Goal: Book appointment/travel/reservation

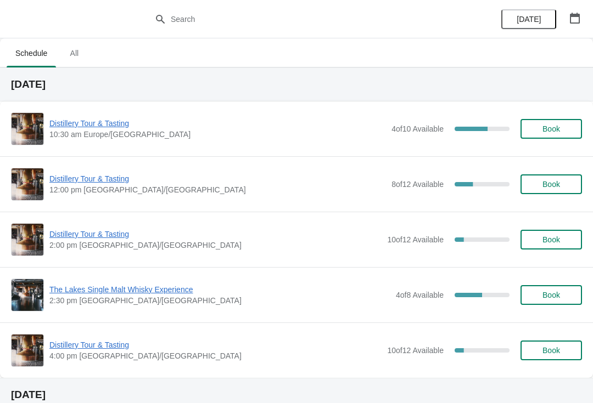
click at [108, 128] on span "Distillery Tour & Tasting" at bounding box center [217, 123] width 336 height 11
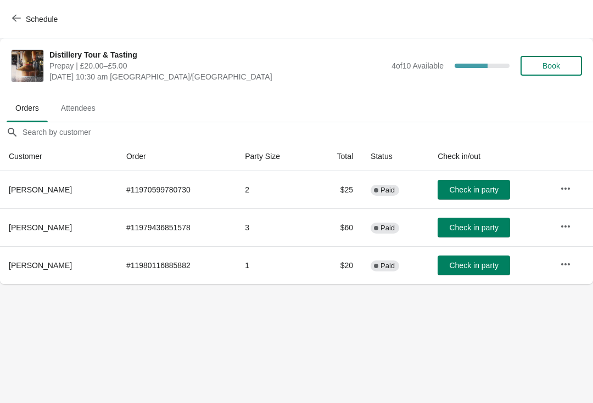
click at [476, 187] on span "Check in party" at bounding box center [473, 189] width 49 height 9
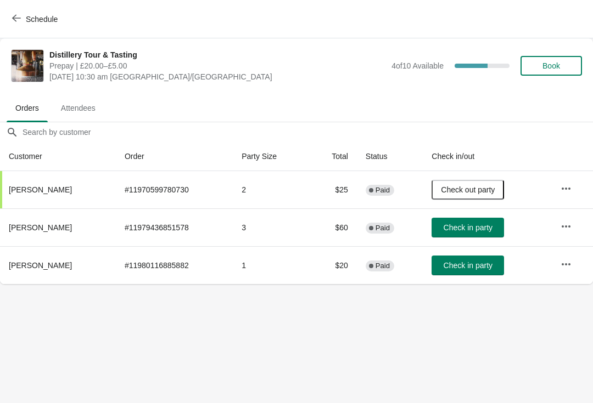
click at [465, 224] on span "Check in party" at bounding box center [467, 227] width 49 height 9
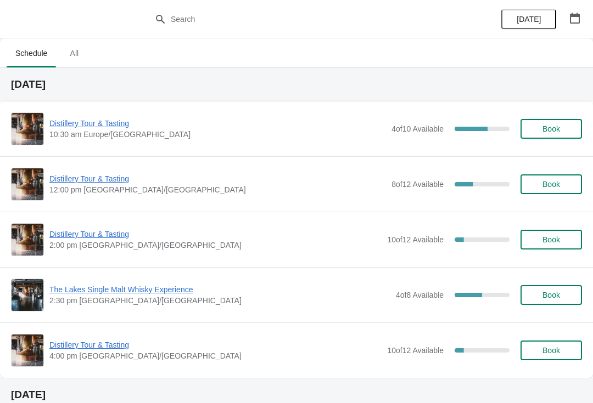
click at [109, 116] on div "Distillery Tour & Tasting 10:30 am [GEOGRAPHIC_DATA]/[GEOGRAPHIC_DATA] 4 of 10 …" at bounding box center [296, 128] width 571 height 33
click at [110, 127] on span "Distillery Tour & Tasting" at bounding box center [217, 123] width 336 height 11
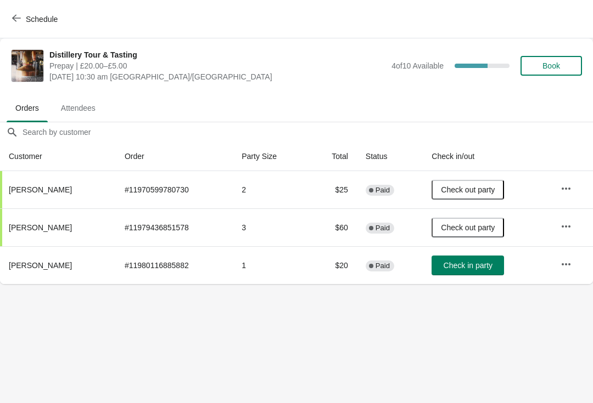
click at [563, 58] on button "Book" at bounding box center [550, 66] width 61 height 20
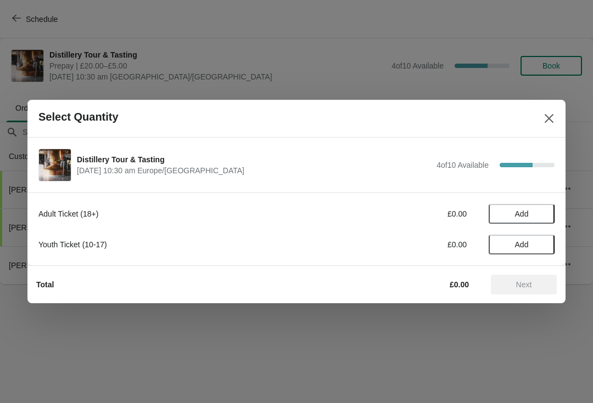
click at [525, 213] on span "Add" at bounding box center [522, 214] width 14 height 9
click at [542, 208] on icon at bounding box center [540, 214] width 12 height 12
click at [536, 278] on button "Next" at bounding box center [524, 285] width 66 height 20
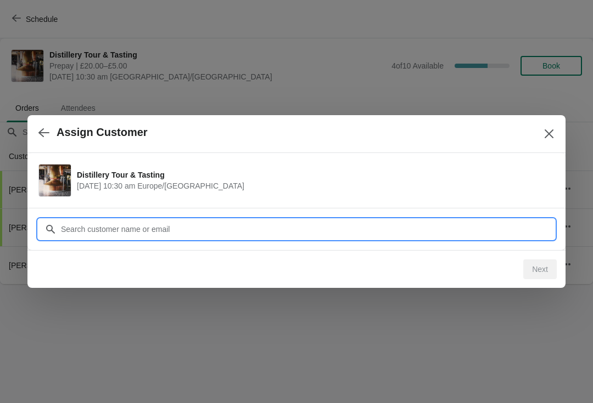
click at [460, 224] on input "Customer" at bounding box center [307, 229] width 494 height 20
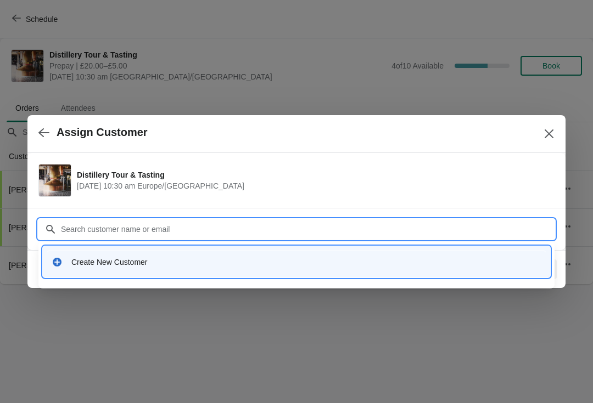
click at [158, 266] on div "Create New Customer" at bounding box center [306, 262] width 470 height 11
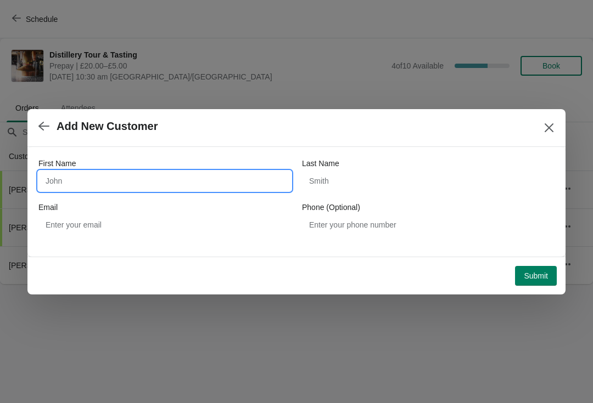
click at [121, 177] on input "First Name" at bounding box center [164, 181] width 252 height 20
type input "Dave"
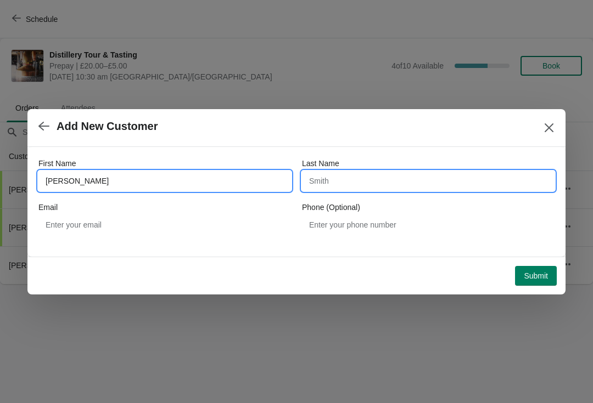
click at [359, 181] on input "Last Name" at bounding box center [428, 181] width 252 height 20
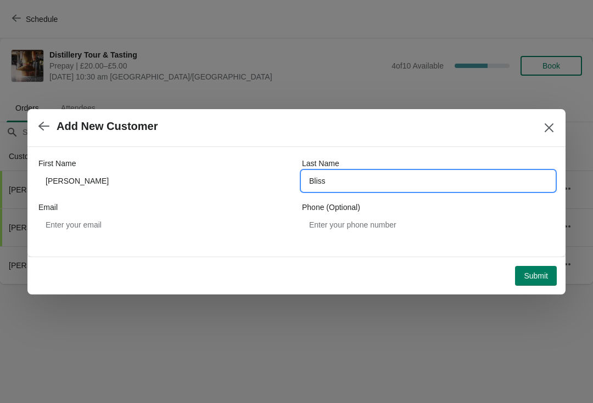
type input "Bliss"
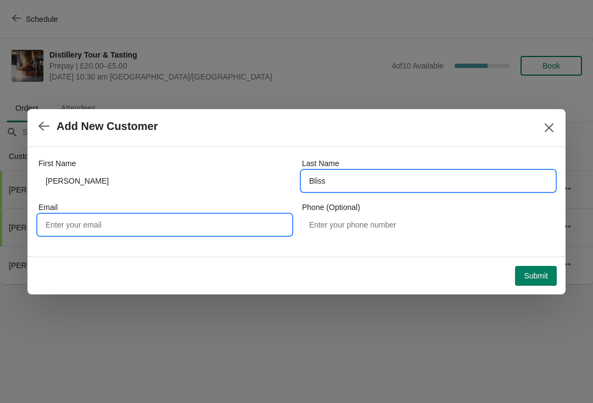
click at [116, 224] on input "Email" at bounding box center [164, 225] width 252 height 20
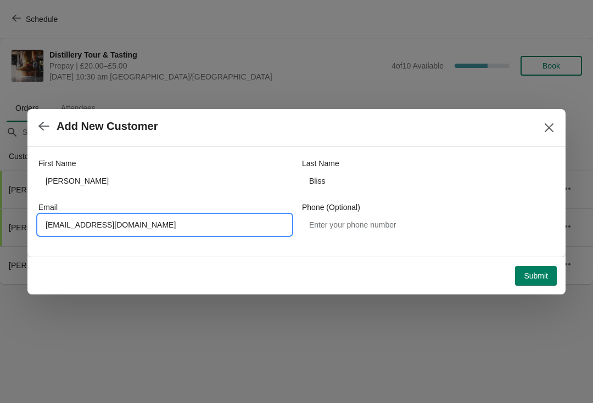
type input "Dsjb1971@btinternet.com"
click at [544, 281] on button "Submit" at bounding box center [536, 276] width 42 height 20
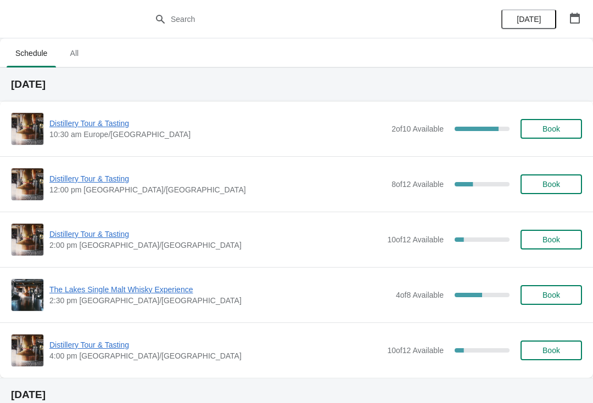
click at [115, 128] on span "Distillery Tour & Tasting" at bounding box center [217, 123] width 336 height 11
